Goal: Transaction & Acquisition: Purchase product/service

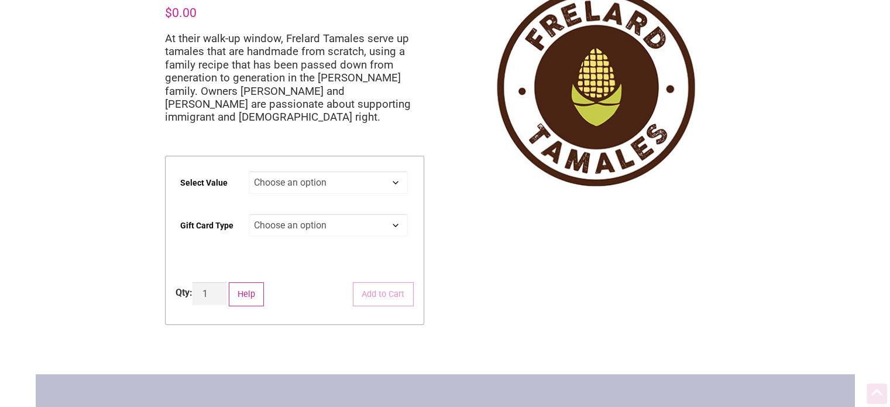
scroll to position [80, 0]
click at [335, 180] on select "Choose an option $25 $50 $100 $200 $500" at bounding box center [328, 182] width 159 height 23
click at [249, 171] on select "Choose an option $25 $50 $100 $200 $500" at bounding box center [328, 182] width 159 height 23
select select "$200"
click at [333, 225] on select "Choose an option Physical" at bounding box center [328, 225] width 159 height 23
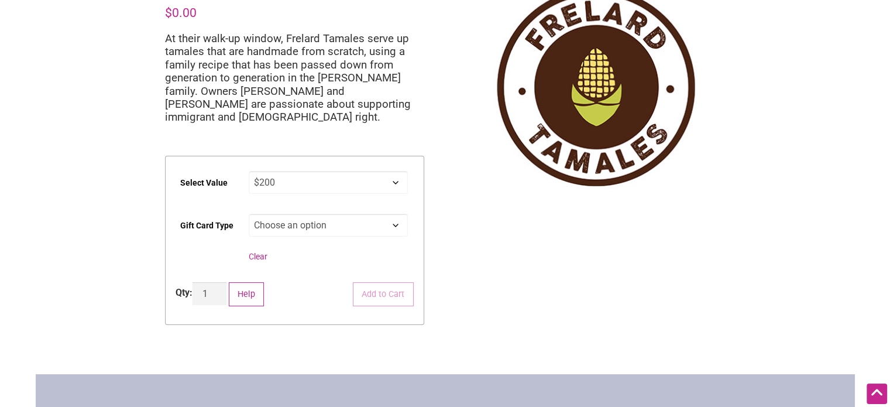
select select "Physical"
click at [249, 214] on select "Choose an option Physical" at bounding box center [328, 225] width 159 height 23
select select "$200"
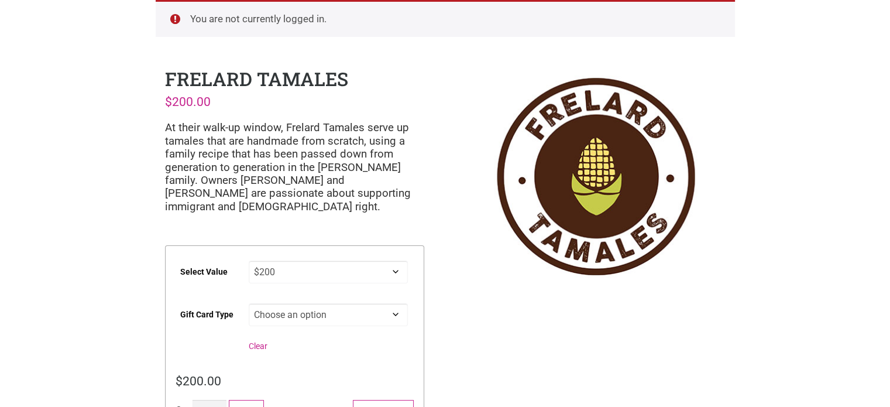
scroll to position [0, 0]
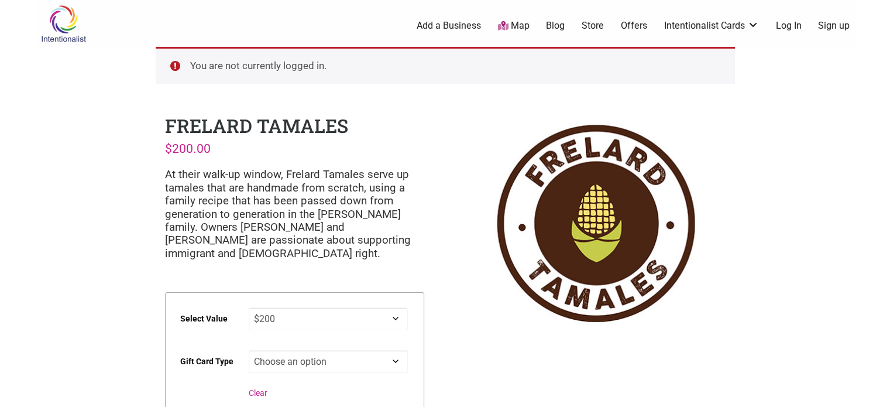
click at [832, 27] on link "Sign up" at bounding box center [834, 25] width 32 height 13
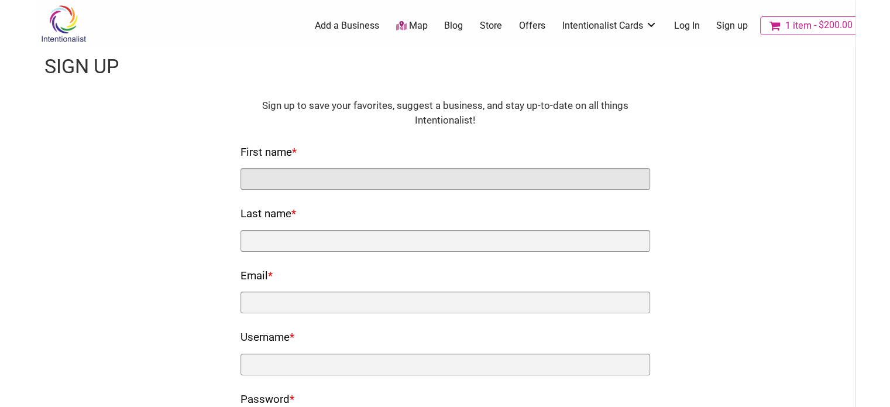
click at [520, 173] on input "First name *" at bounding box center [445, 179] width 410 height 22
type input "Ashley"
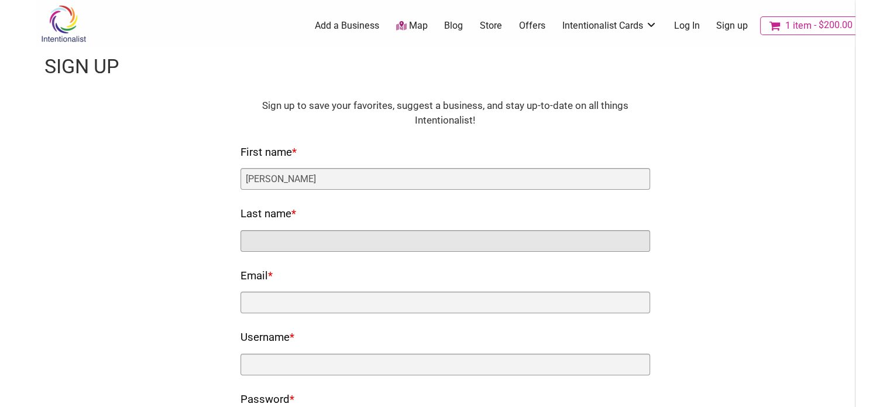
type input "Fullenwider"
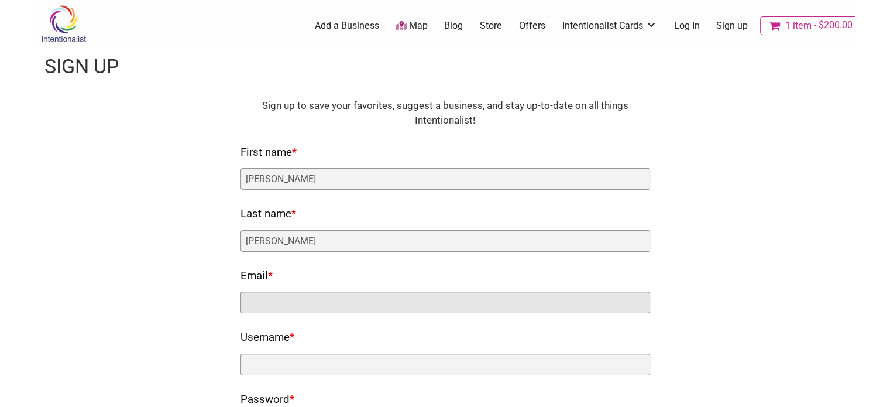
type input "[EMAIL_ADDRESS][DOMAIN_NAME]"
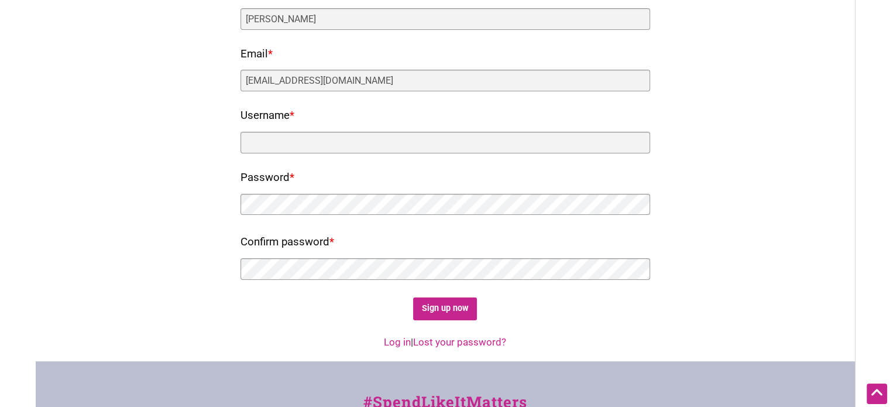
scroll to position [222, 0]
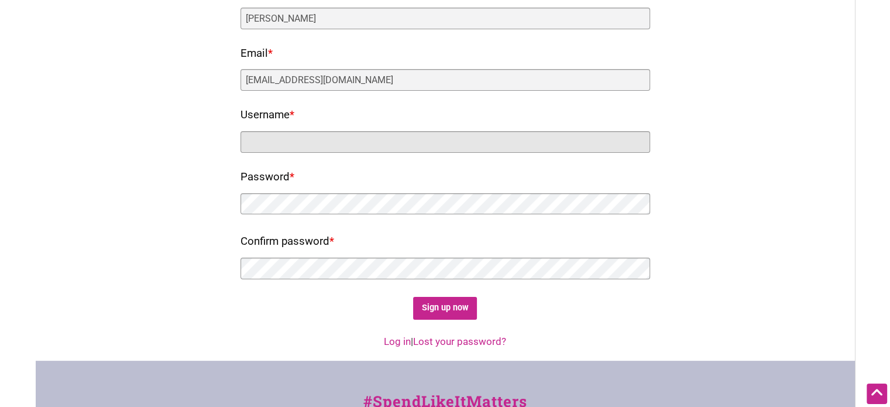
click at [302, 139] on input "Username *" at bounding box center [445, 142] width 410 height 22
type input "ALFULLENWIDER"
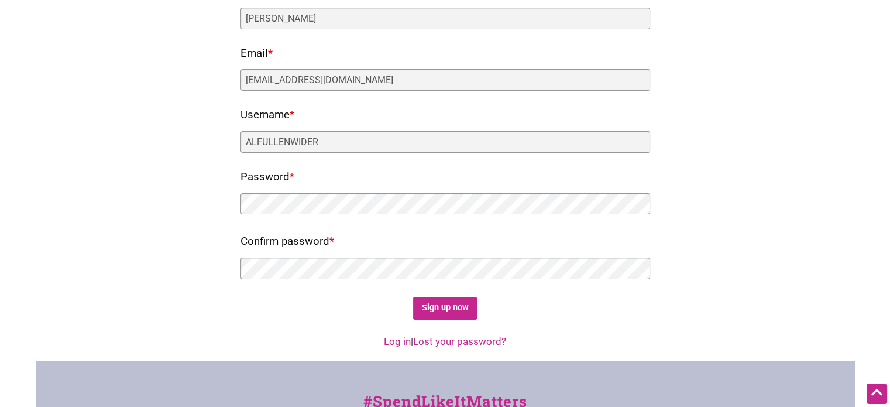
click at [168, 163] on div "Fields marked with an * are required HTML Sign up to save your favorites, sugge…" at bounding box center [445, 97] width 796 height 443
click at [438, 306] on input "Sign up now" at bounding box center [445, 308] width 64 height 23
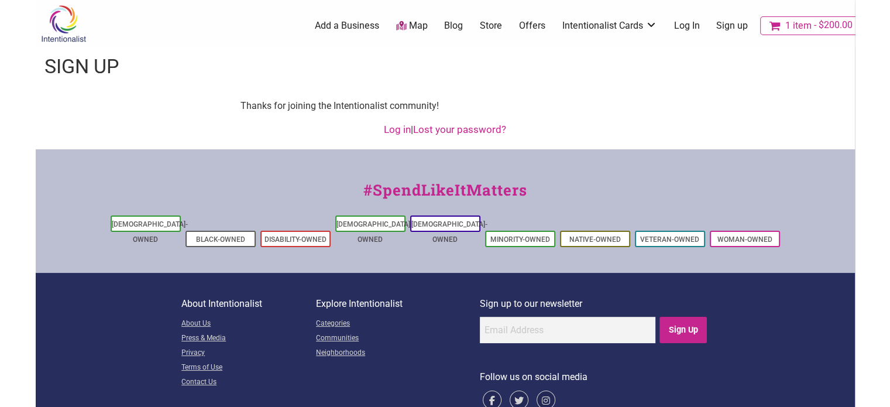
click at [800, 26] on span "1 item" at bounding box center [798, 25] width 26 height 9
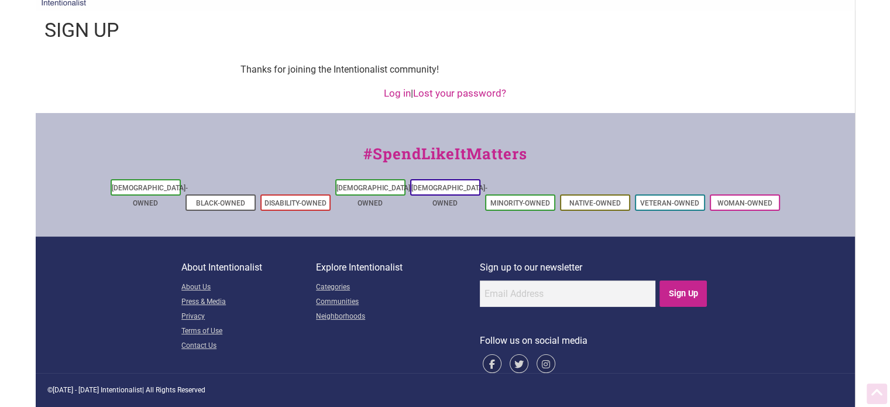
scroll to position [94, 0]
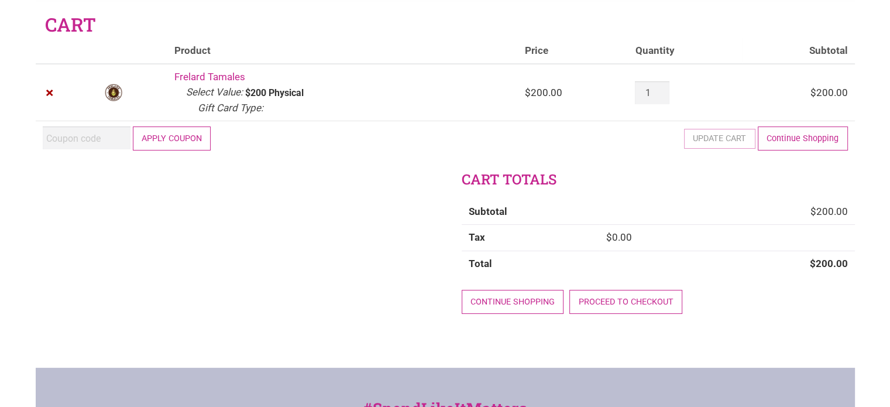
scroll to position [44, 0]
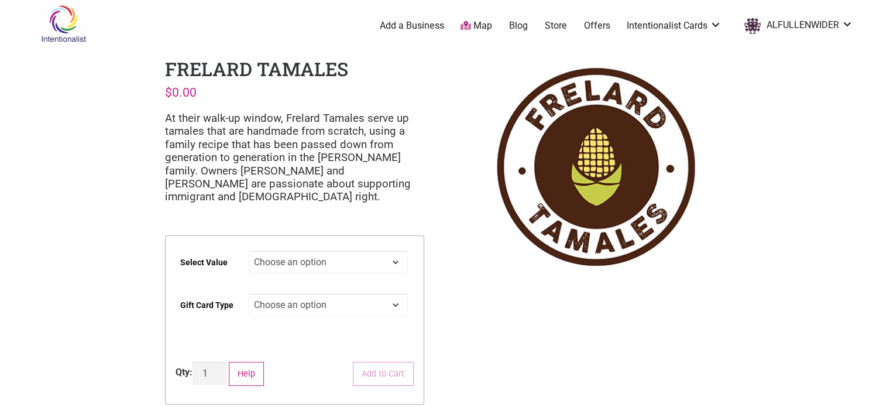
click at [398, 262] on select "Choose an option $25 $50 $100 $200 $500" at bounding box center [328, 261] width 159 height 23
click at [249, 250] on select "Choose an option $25 $50 $100 $200 $500" at bounding box center [328, 261] width 159 height 23
select select "$200"
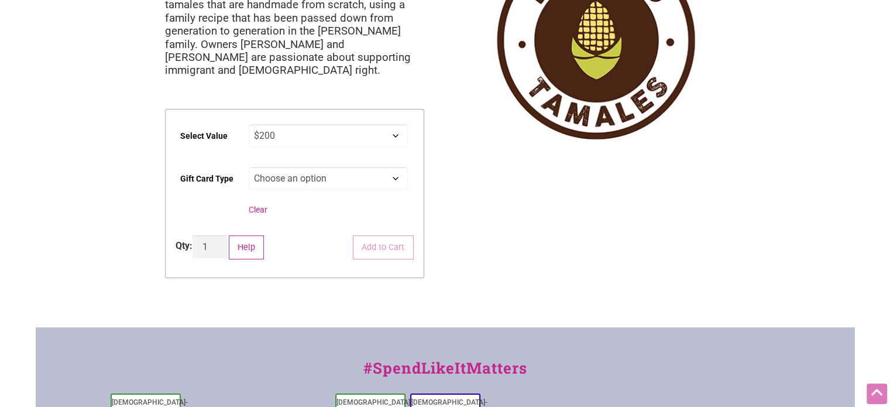
scroll to position [138, 0]
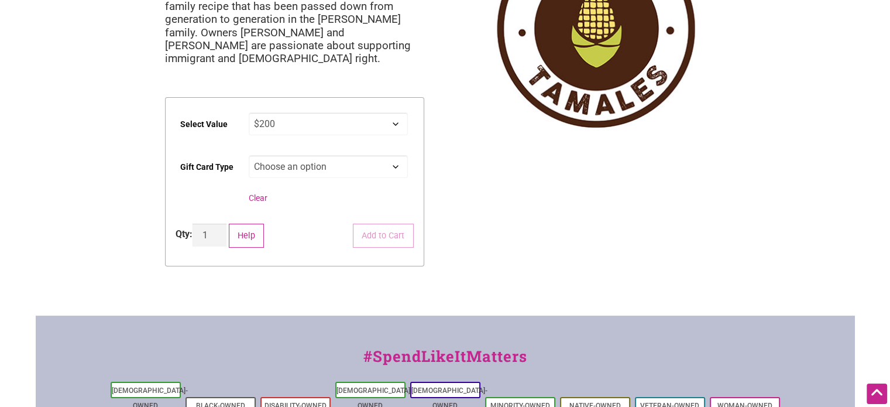
click at [391, 170] on select "Choose an option Physical" at bounding box center [328, 166] width 159 height 23
select select "Physical"
click at [249, 155] on select "Choose an option Physical" at bounding box center [328, 166] width 159 height 23
select select "$200"
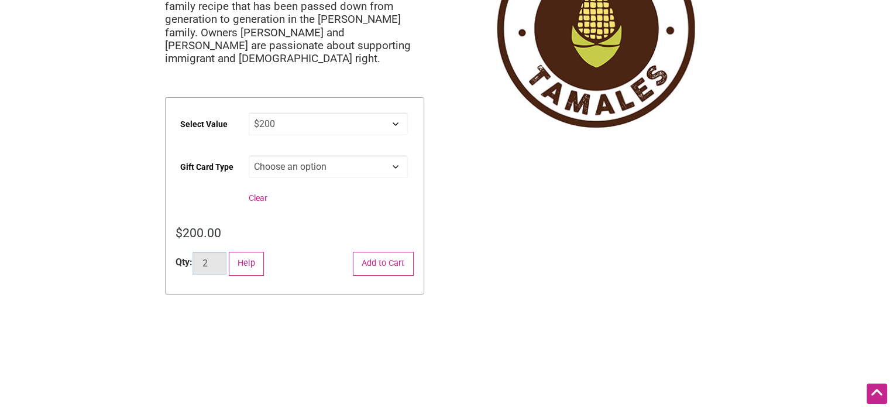
click at [219, 259] on input "2" at bounding box center [209, 263] width 34 height 23
click at [219, 259] on input "3" at bounding box center [209, 263] width 34 height 23
click at [218, 269] on input "3" at bounding box center [209, 263] width 34 height 23
click at [218, 263] on input "2" at bounding box center [209, 263] width 34 height 23
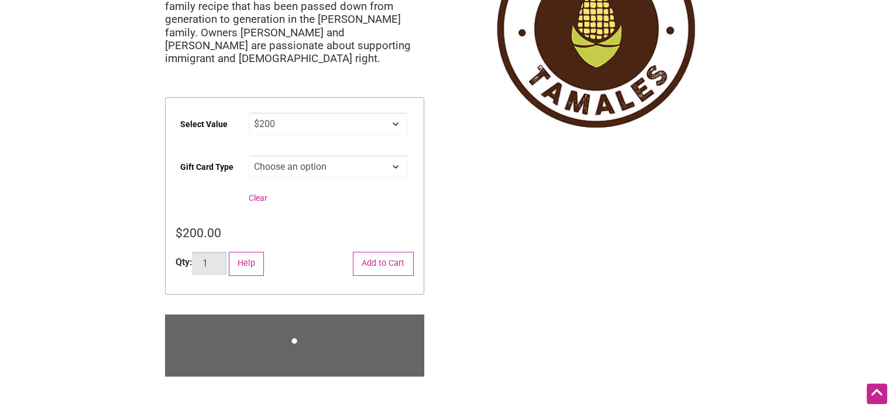
type input "1"
click at [218, 263] on input "1" at bounding box center [209, 263] width 34 height 23
